Goal: Transaction & Acquisition: Purchase product/service

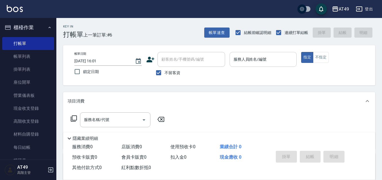
click at [265, 64] on input "服務人員姓名/編號" at bounding box center [263, 60] width 62 height 10
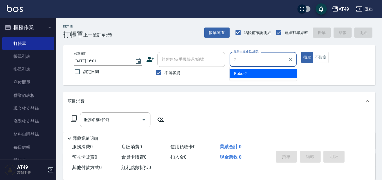
type input "Bobo-2"
type button "true"
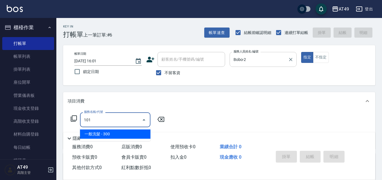
type input "一般洗髮(101)"
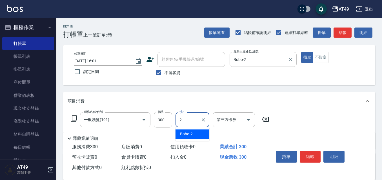
type input "Bobo-2"
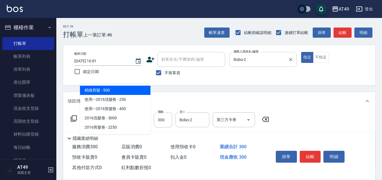
type input "精緻剪髮(201)"
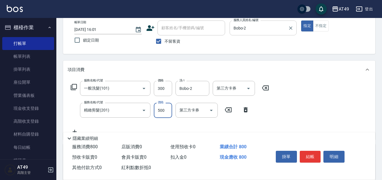
scroll to position [84, 0]
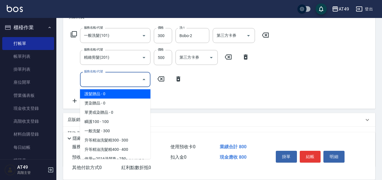
click at [121, 81] on input "服務名稱/代號" at bounding box center [110, 80] width 57 height 10
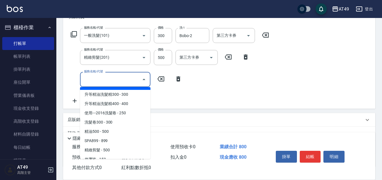
scroll to position [113, 0]
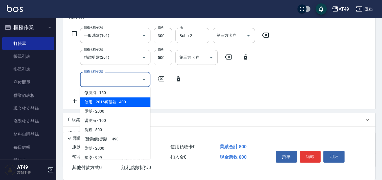
click at [174, 100] on div "服務名稱/代號 一般洗髮(101) 服務名稱/代號 價格 300 價格 洗-1 Bobo-2 洗-1 第三方卡券 第三方卡券 服務名稱/代號 精緻剪髮(201…" at bounding box center [170, 66] width 205 height 76
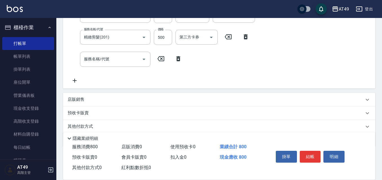
scroll to position [126, 0]
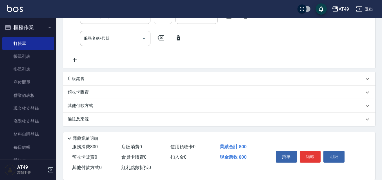
click at [74, 80] on p "店販銷售" at bounding box center [76, 79] width 17 height 6
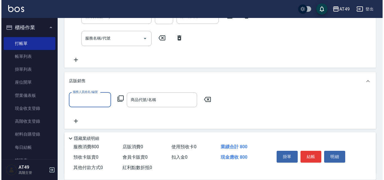
scroll to position [0, 0]
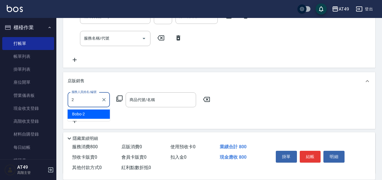
type input "Bobo-2"
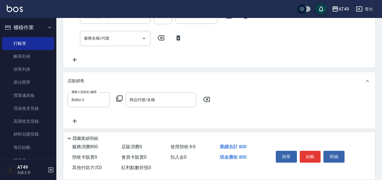
click at [121, 101] on icon at bounding box center [119, 98] width 7 height 7
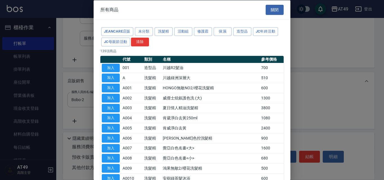
scroll to position [28, 0]
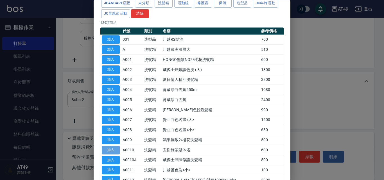
click at [105, 152] on button "加入" at bounding box center [111, 150] width 18 height 9
type input "安樹綠茶髮沐浴"
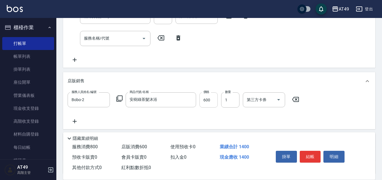
click at [202, 104] on input "600" at bounding box center [208, 100] width 18 height 15
type input "500"
click at [309, 149] on div "掛單 結帳 明細" at bounding box center [309, 158] width 73 height 18
click at [309, 162] on div "掛單 結帳 明細" at bounding box center [309, 158] width 73 height 18
click at [311, 159] on button "結帳" at bounding box center [309, 157] width 21 height 12
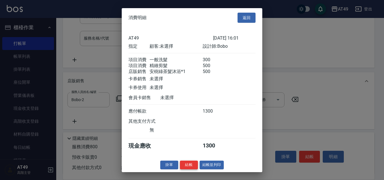
click at [190, 170] on button "結帳" at bounding box center [189, 165] width 18 height 9
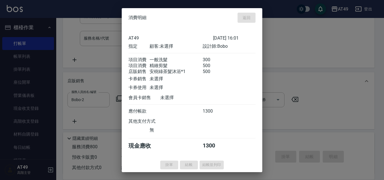
type input "[DATE] 20:44"
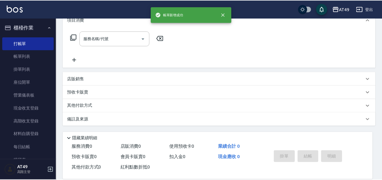
scroll to position [0, 0]
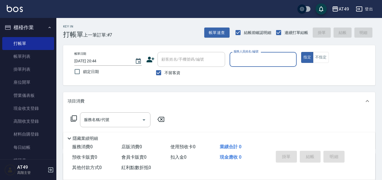
click at [169, 69] on label "不留客資" at bounding box center [167, 73] width 28 height 12
click at [164, 69] on input "不留客資" at bounding box center [159, 73] width 12 height 12
checkbox input "false"
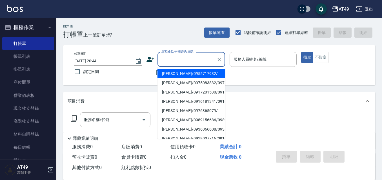
click at [172, 63] on input "顧客姓名/手機號碼/編號" at bounding box center [187, 60] width 54 height 10
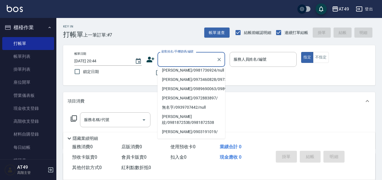
scroll to position [141, 0]
click at [177, 75] on li "[PERSON_NAME]/0981736924/null" at bounding box center [191, 70] width 68 height 9
type input "[PERSON_NAME]/0981736924/null"
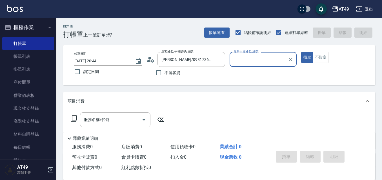
type input "Bobo-2"
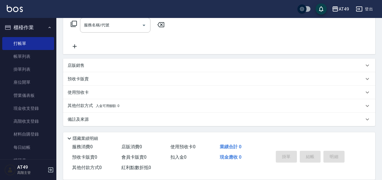
click at [84, 81] on p "預收卡販賣" at bounding box center [78, 79] width 21 height 6
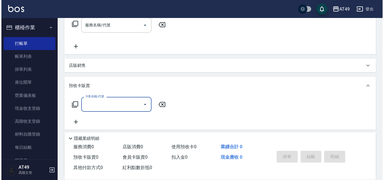
scroll to position [0, 0]
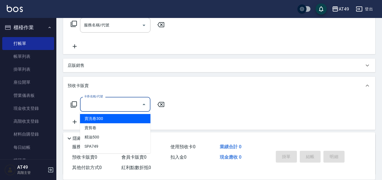
click at [131, 105] on input "卡券名稱/代號" at bounding box center [110, 105] width 57 height 10
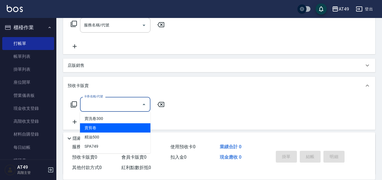
click at [113, 126] on span "賣剪卷" at bounding box center [115, 128] width 70 height 9
type input "賣剪卷(1003)"
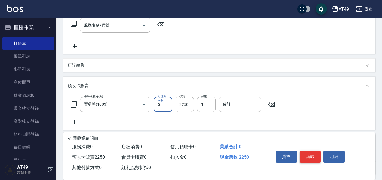
click at [308, 151] on button "結帳" at bounding box center [309, 157] width 21 height 12
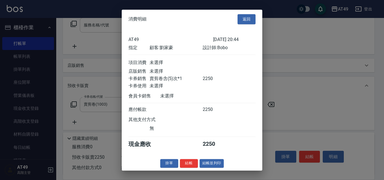
click at [188, 164] on button "結帳" at bounding box center [189, 163] width 18 height 9
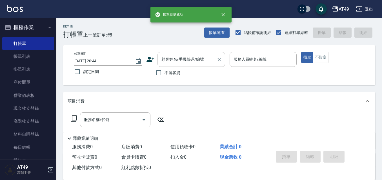
click at [178, 67] on div "顧客姓名/手機號碼/編號" at bounding box center [191, 59] width 68 height 15
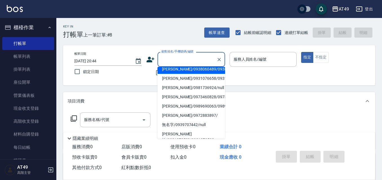
scroll to position [141, 0]
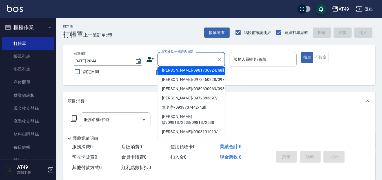
click at [181, 75] on li "[PERSON_NAME]/0981736924/null" at bounding box center [191, 70] width 68 height 9
type input "[PERSON_NAME]/0981736924/null"
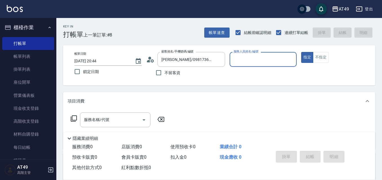
type input "Bobo-2"
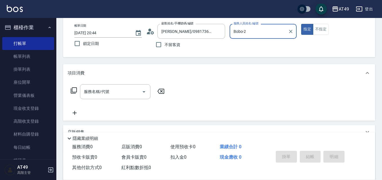
scroll to position [97, 0]
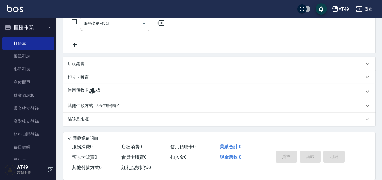
click at [95, 94] on icon at bounding box center [92, 91] width 7 height 7
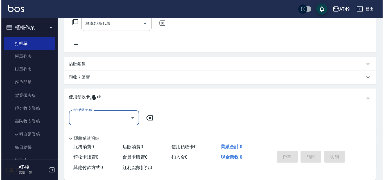
scroll to position [0, 0]
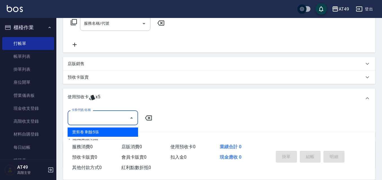
drag, startPoint x: 101, startPoint y: 114, endPoint x: 111, endPoint y: 121, distance: 11.6
click at [101, 115] on input "卡券代號/名稱" at bounding box center [98, 118] width 57 height 10
drag, startPoint x: 114, startPoint y: 130, endPoint x: 217, endPoint y: 143, distance: 103.9
click at [114, 130] on div "賣剪卷 剩餘5張" at bounding box center [103, 132] width 70 height 9
type input "賣剪卷"
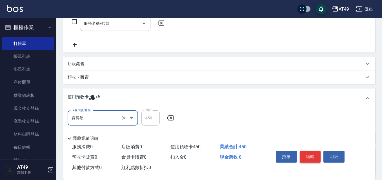
click at [312, 158] on button "結帳" at bounding box center [309, 157] width 21 height 12
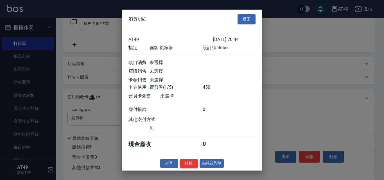
click at [187, 166] on button "結帳" at bounding box center [189, 163] width 18 height 9
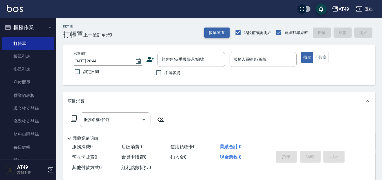
click at [213, 28] on button "帳單速查" at bounding box center [216, 33] width 25 height 10
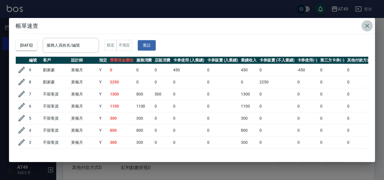
click at [368, 24] on icon "button" at bounding box center [367, 26] width 7 height 7
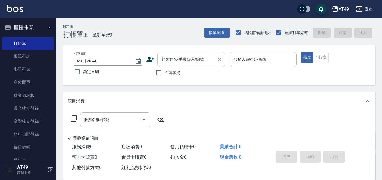
drag, startPoint x: 172, startPoint y: 74, endPoint x: 215, endPoint y: 64, distance: 44.2
click at [172, 74] on span "不留客資" at bounding box center [172, 73] width 16 height 6
click at [164, 74] on input "不留客資" at bounding box center [159, 73] width 12 height 12
checkbox input "true"
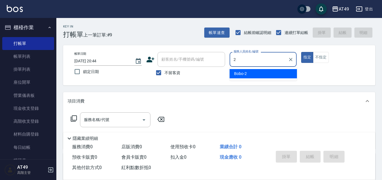
type input "Bobo-2"
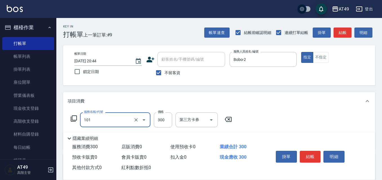
type input "一般洗髮(101)"
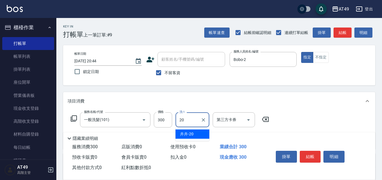
type input "卉卉-20"
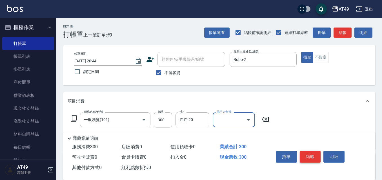
drag, startPoint x: 306, startPoint y: 151, endPoint x: 296, endPoint y: 150, distance: 9.9
click at [306, 151] on button "結帳" at bounding box center [309, 157] width 21 height 12
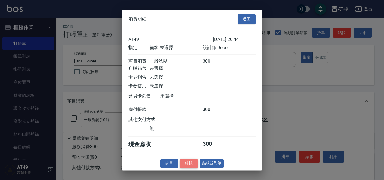
click at [184, 168] on button "結帳" at bounding box center [189, 163] width 18 height 9
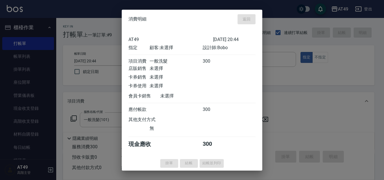
type input "[DATE] 20:45"
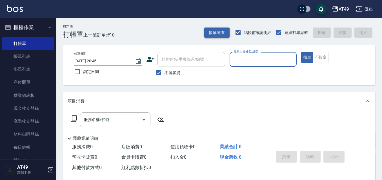
click at [206, 33] on button "帳單速查" at bounding box center [216, 33] width 25 height 10
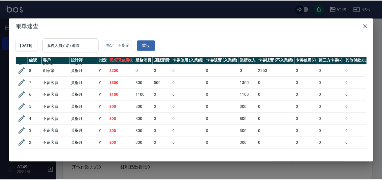
scroll to position [46, 0]
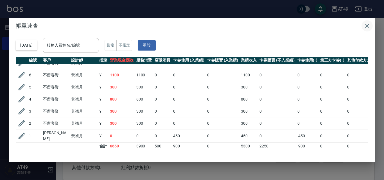
click at [369, 28] on icon "button" at bounding box center [367, 26] width 7 height 7
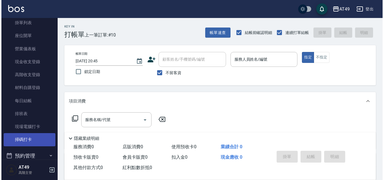
scroll to position [84, 0]
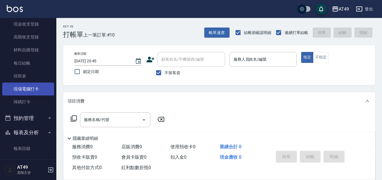
click at [30, 88] on link "現場電腦打卡" at bounding box center [28, 89] width 52 height 13
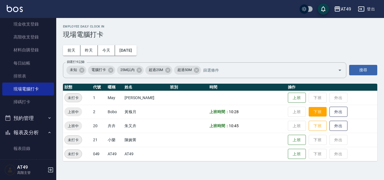
click at [311, 114] on button "下班" at bounding box center [318, 112] width 18 height 10
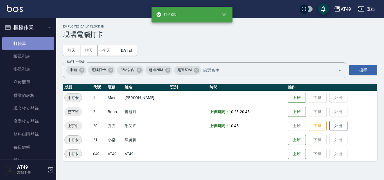
click at [34, 43] on link "打帳單" at bounding box center [28, 43] width 52 height 13
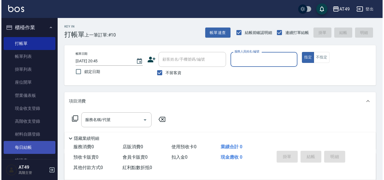
scroll to position [28, 0]
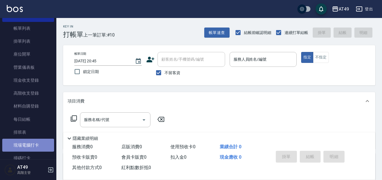
click at [39, 142] on link "現場電腦打卡" at bounding box center [28, 145] width 52 height 13
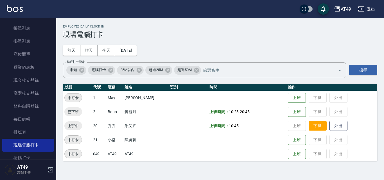
click at [318, 126] on button "下班" at bounding box center [318, 126] width 18 height 10
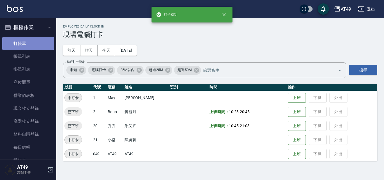
click at [39, 46] on link "打帳單" at bounding box center [28, 43] width 52 height 13
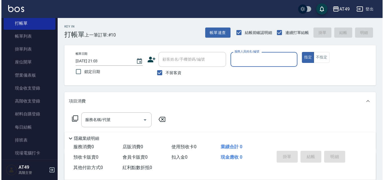
scroll to position [113, 0]
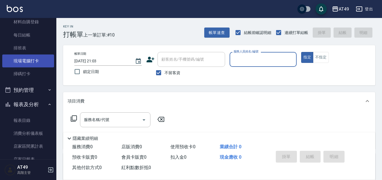
click at [40, 61] on link "現場電腦打卡" at bounding box center [28, 61] width 52 height 13
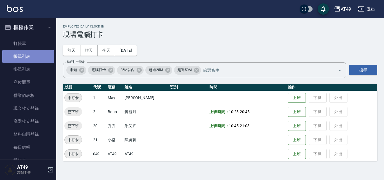
click at [29, 61] on link "帳單列表" at bounding box center [28, 56] width 52 height 13
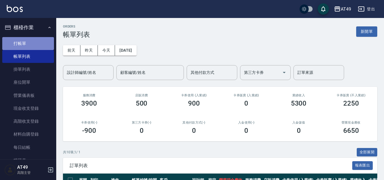
click at [33, 44] on link "打帳單" at bounding box center [28, 43] width 52 height 13
